Goal: Register for event/course

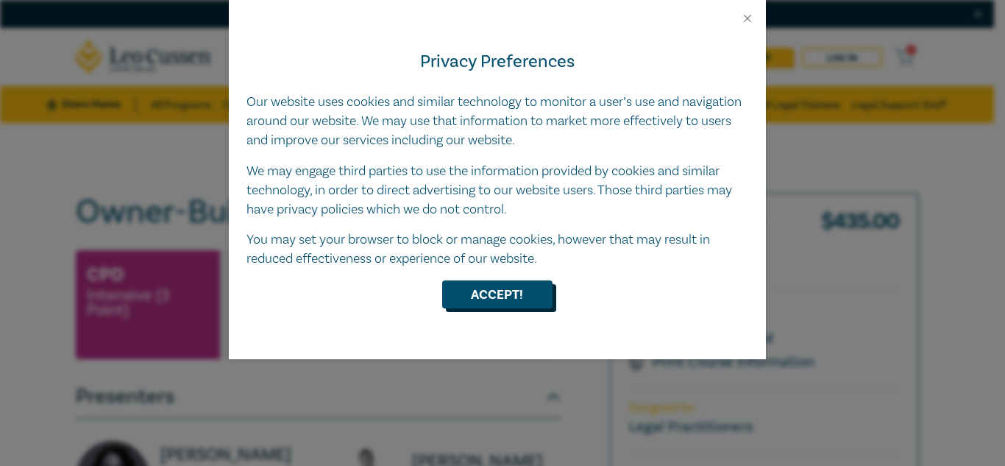
click at [491, 295] on button "Accept!" at bounding box center [497, 294] width 110 height 28
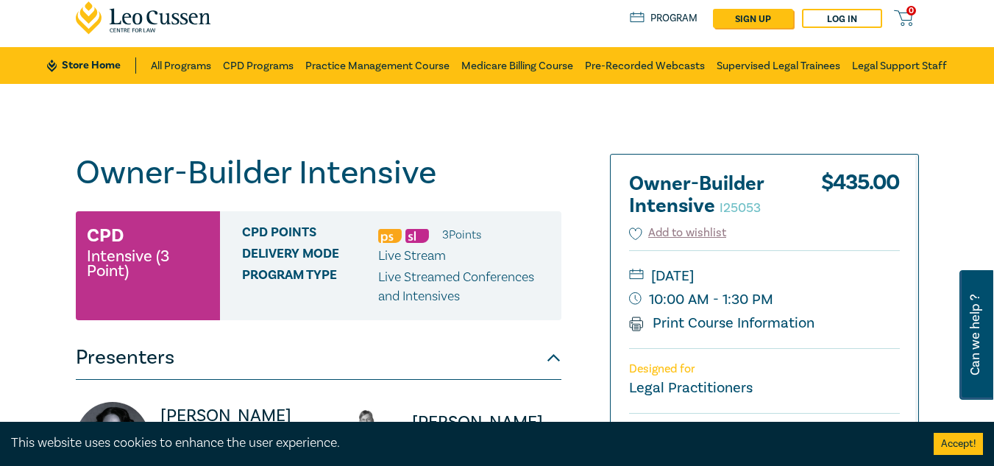
scroll to position [43, 0]
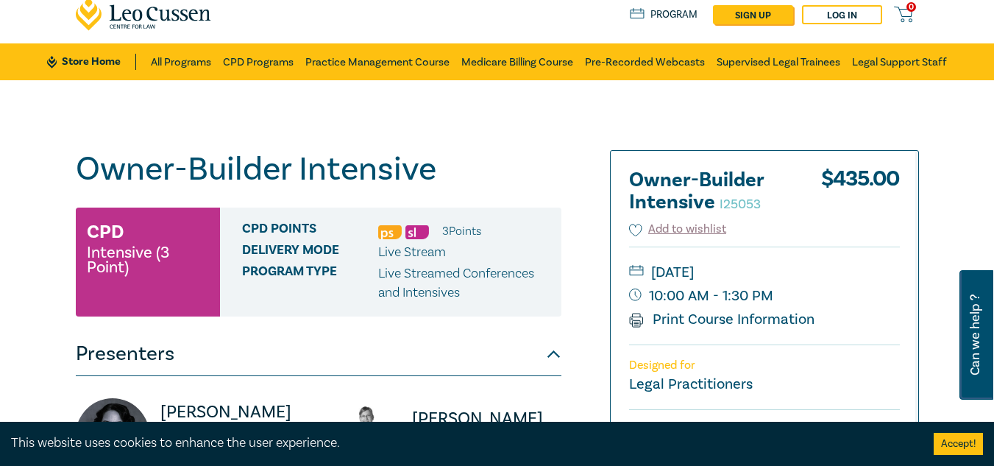
click at [713, 267] on small "[DATE]" at bounding box center [764, 272] width 271 height 24
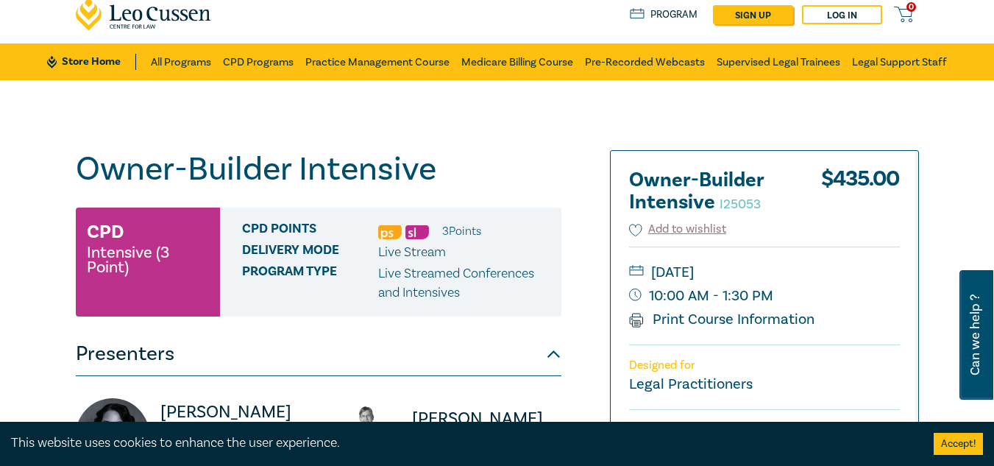
click at [713, 267] on small "[DATE]" at bounding box center [764, 272] width 271 height 24
